Goal: Navigation & Orientation: Find specific page/section

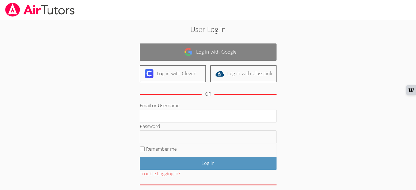
click at [179, 53] on link "Log in with Google" at bounding box center [208, 52] width 137 height 17
